Goal: Transaction & Acquisition: Purchase product/service

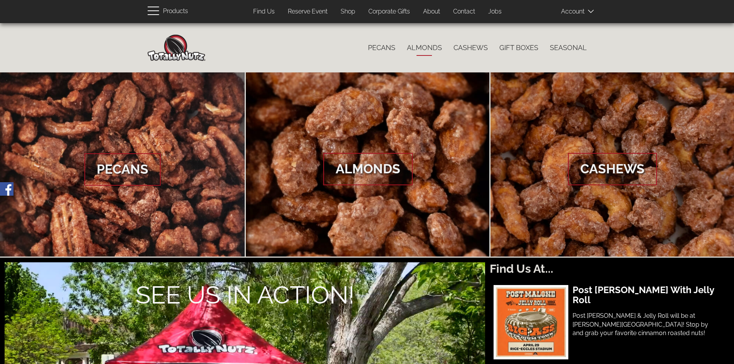
click at [424, 50] on link "Almonds" at bounding box center [424, 48] width 47 height 16
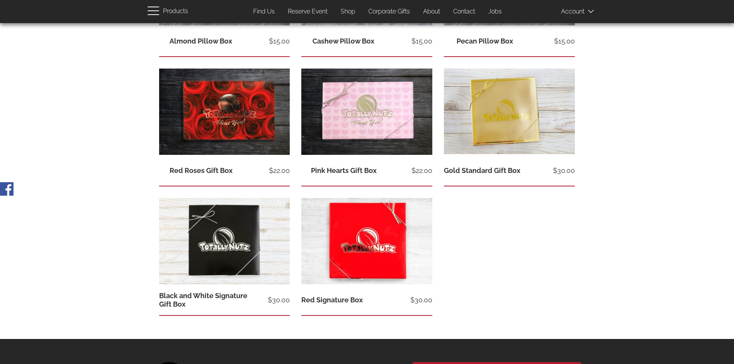
scroll to position [308, 0]
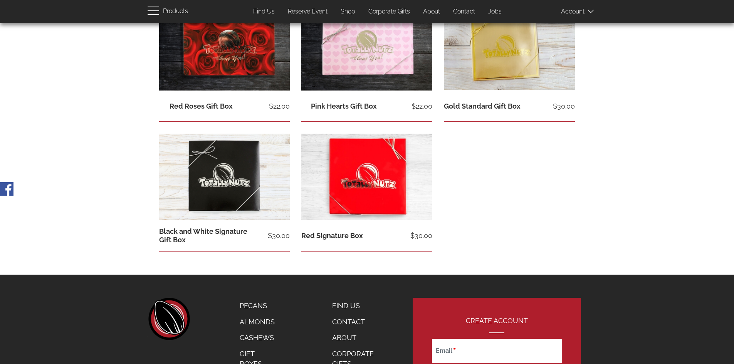
click at [264, 14] on link "Find Us" at bounding box center [263, 11] width 33 height 15
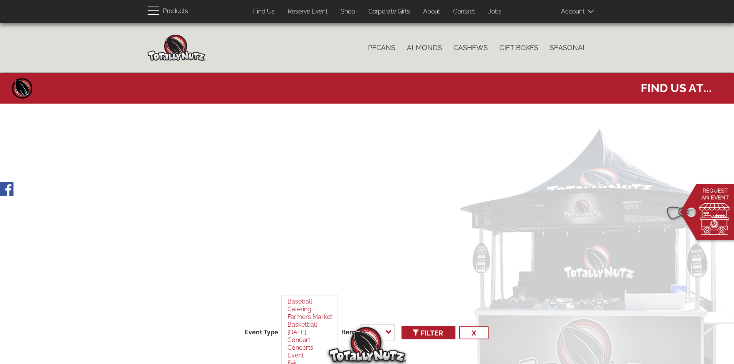
select select
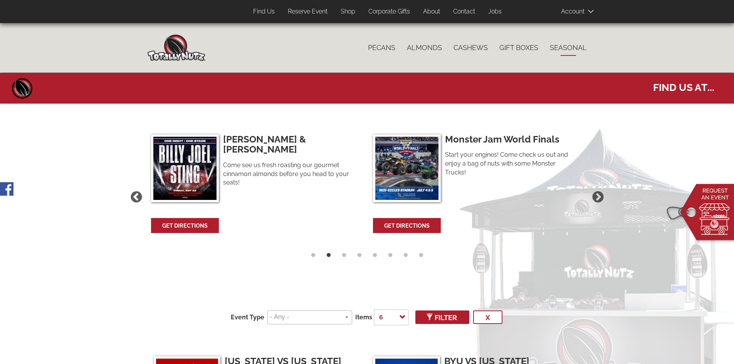
click at [566, 52] on link "Seasonal" at bounding box center [568, 48] width 49 height 16
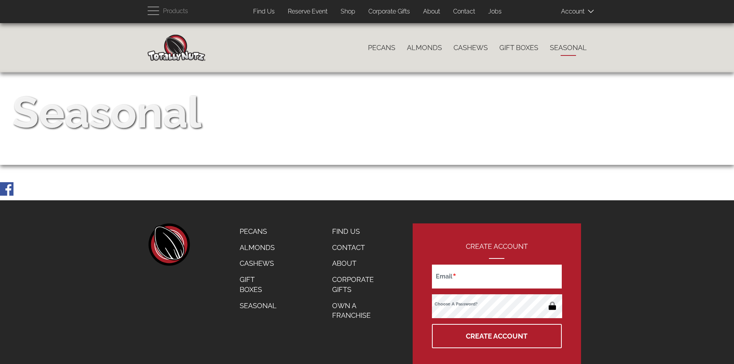
click at [386, 13] on link "Corporate Gifts" at bounding box center [389, 11] width 53 height 15
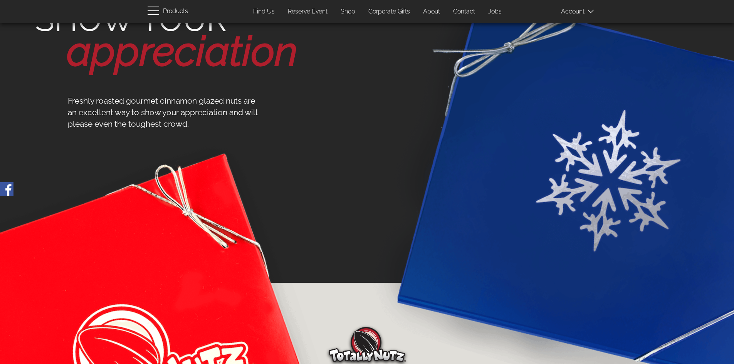
scroll to position [114, 0]
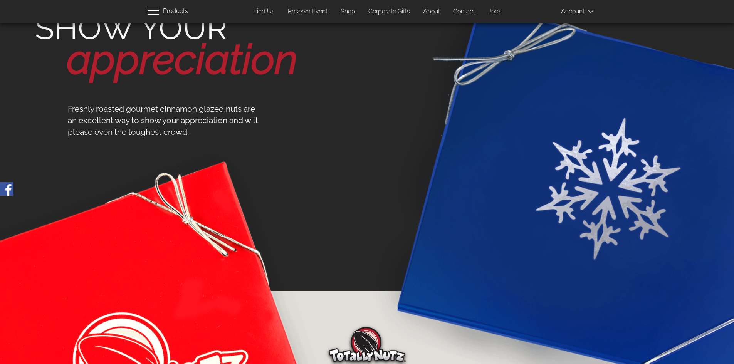
click at [166, 14] on span "Products" at bounding box center [175, 11] width 25 height 11
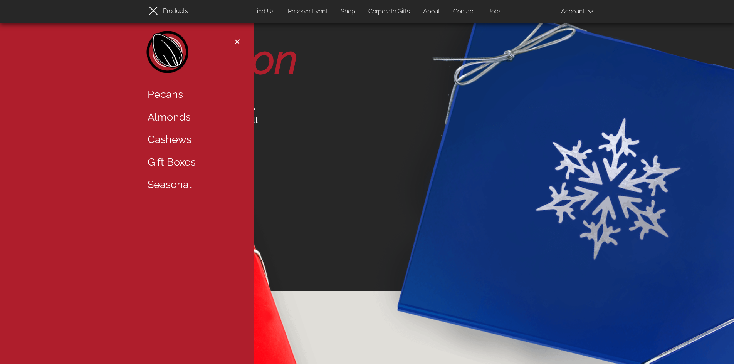
click at [187, 117] on link "Almonds" at bounding box center [192, 117] width 100 height 23
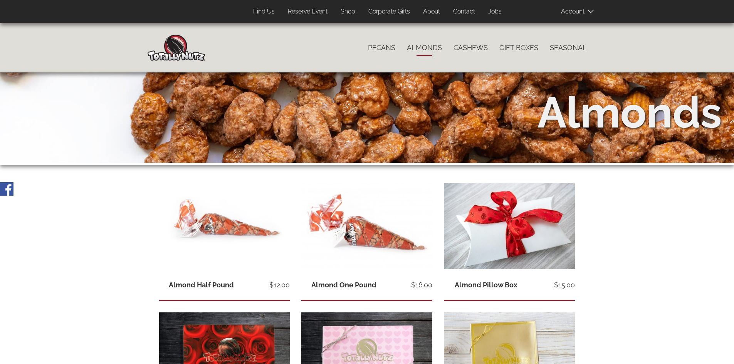
scroll to position [154, 0]
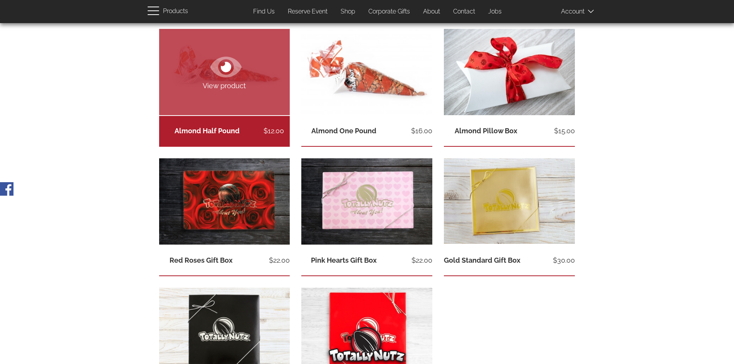
click at [247, 94] on link "View product" at bounding box center [224, 72] width 131 height 86
